Goal: Task Accomplishment & Management: Manage account settings

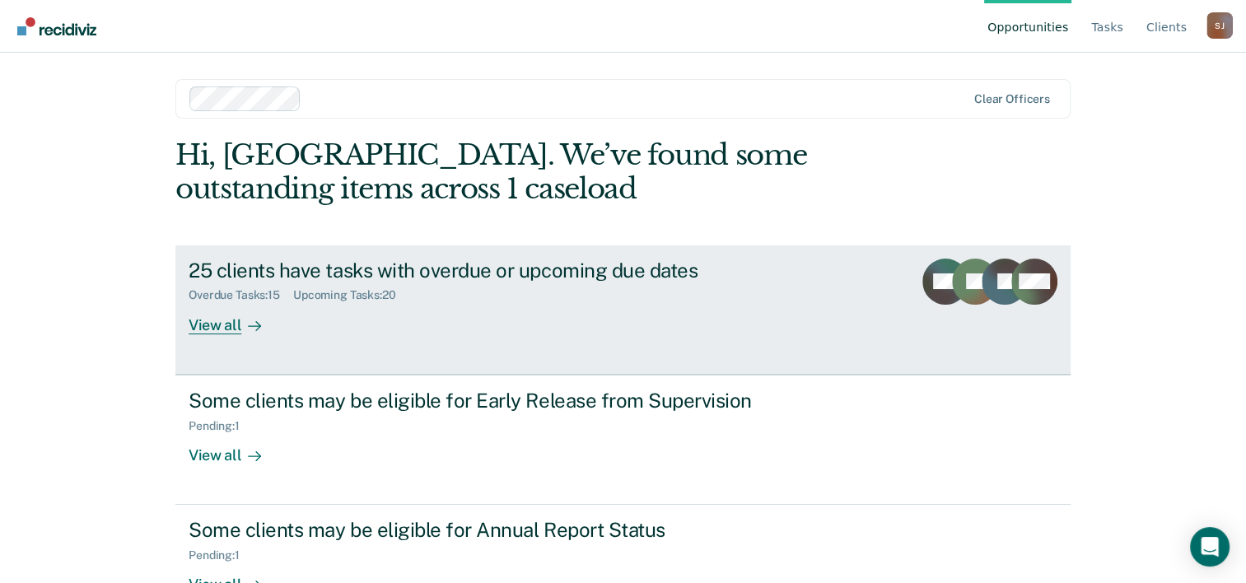
scroll to position [50, 0]
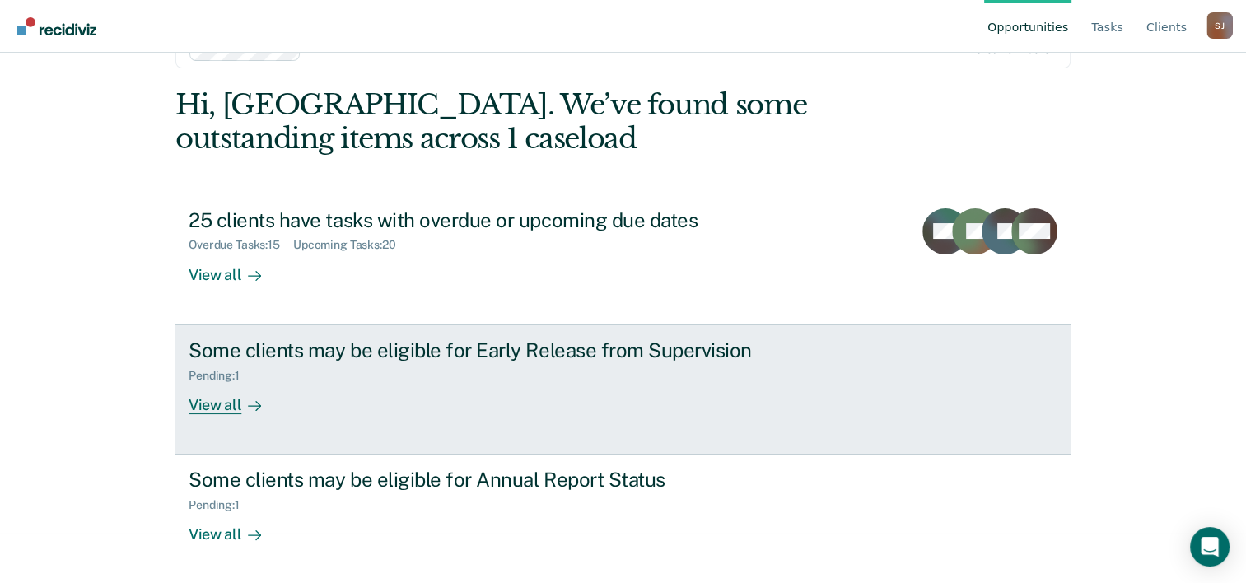
click at [632, 377] on div "Pending : 1" at bounding box center [478, 372] width 578 height 21
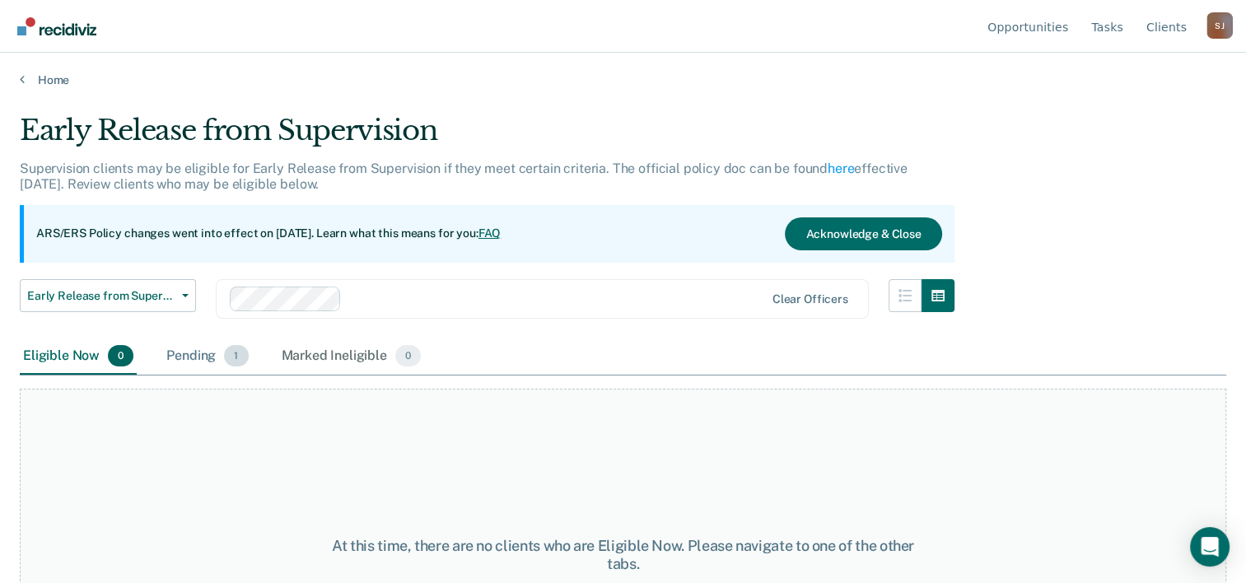
click at [188, 357] on div "Pending 1" at bounding box center [207, 356] width 88 height 36
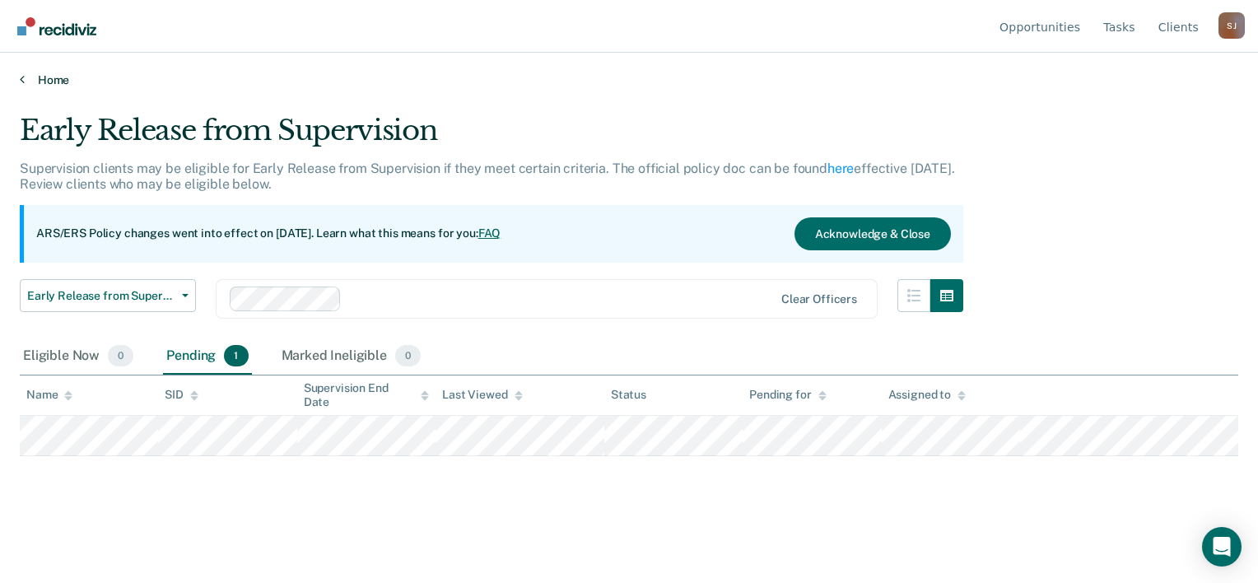
click at [61, 77] on link "Home" at bounding box center [629, 79] width 1219 height 15
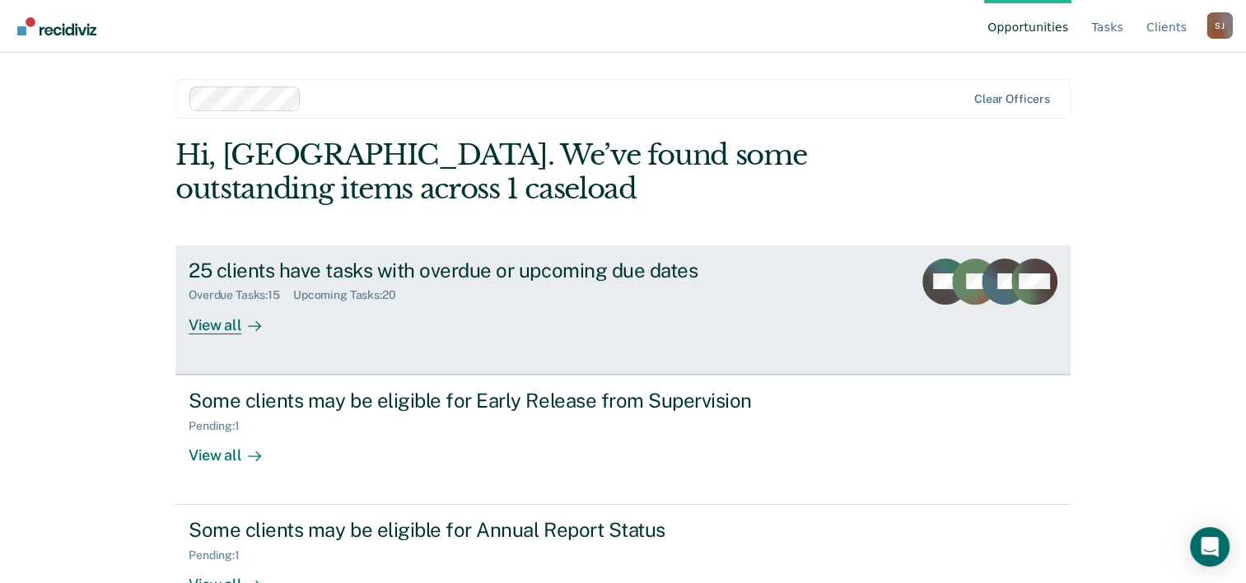
click at [443, 265] on div "25 clients have tasks with overdue or upcoming due dates" at bounding box center [478, 271] width 578 height 24
click at [224, 329] on div "View all" at bounding box center [235, 318] width 92 height 32
